Goal: Information Seeking & Learning: Learn about a topic

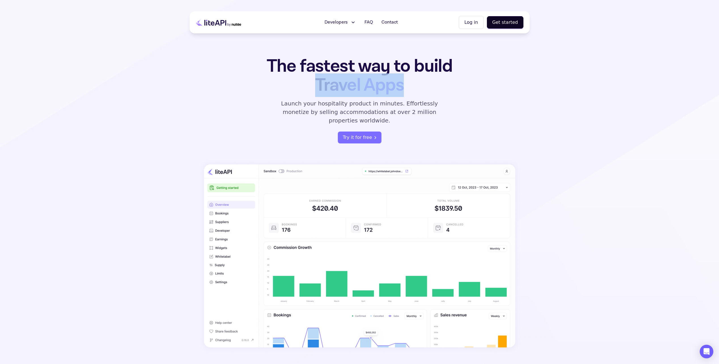
drag, startPoint x: 318, startPoint y: 89, endPoint x: 433, endPoint y: 89, distance: 115.4
click at [433, 89] on h1 "The fastest way to build Travel Apps" at bounding box center [360, 76] width 222 height 38
drag, startPoint x: 433, startPoint y: 89, endPoint x: 303, endPoint y: 115, distance: 132.4
click at [309, 113] on p "Launch your hospitality product in minutes. Effortlessly monetize by selling ac…" at bounding box center [360, 112] width 170 height 26
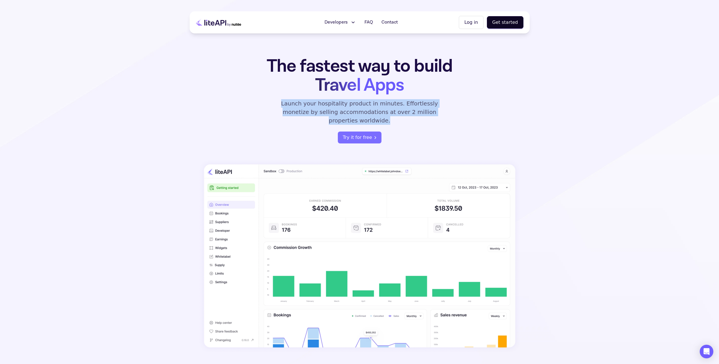
drag, startPoint x: 272, startPoint y: 102, endPoint x: 452, endPoint y: 109, distance: 180.4
click at [452, 109] on div "The fastest way to build Travel Apps Launch your hospitality product in minutes…" at bounding box center [360, 100] width 222 height 87
drag, startPoint x: 452, startPoint y: 109, endPoint x: 459, endPoint y: 131, distance: 23.3
click at [461, 129] on div "The fastest way to build Travel Apps Launch your hospitality product in minutes…" at bounding box center [360, 100] width 222 height 87
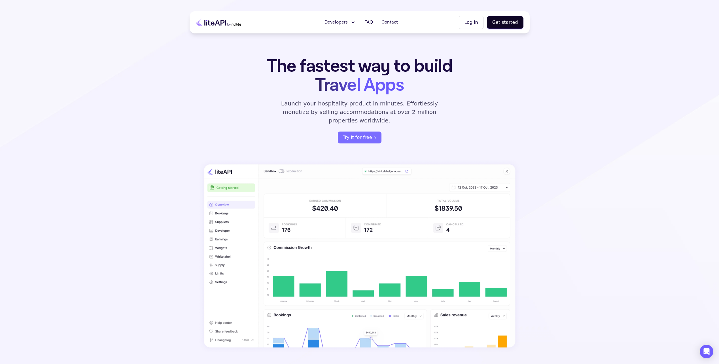
click at [346, 25] on span "Developers" at bounding box center [336, 22] width 23 height 7
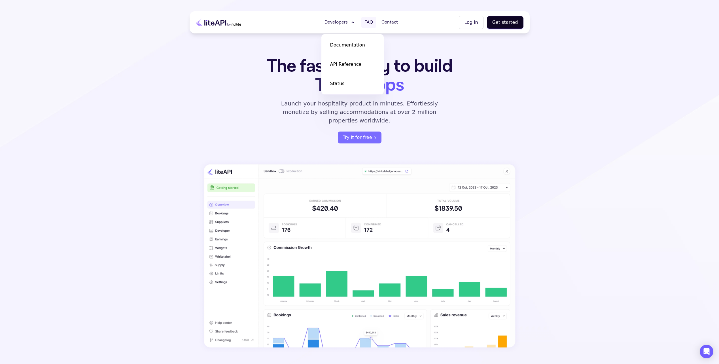
click at [365, 24] on link "FAQ" at bounding box center [368, 22] width 15 height 11
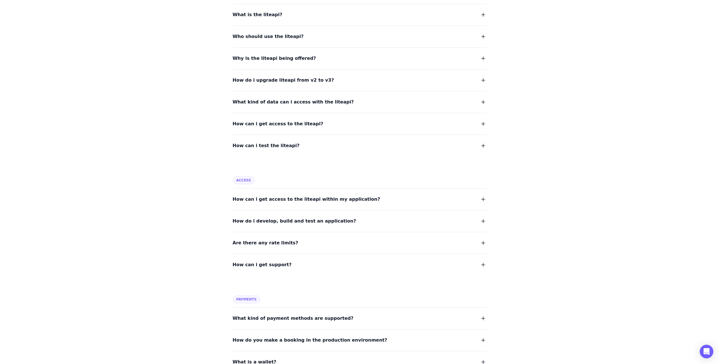
scroll to position [170, 0]
